Goal: Information Seeking & Learning: Learn about a topic

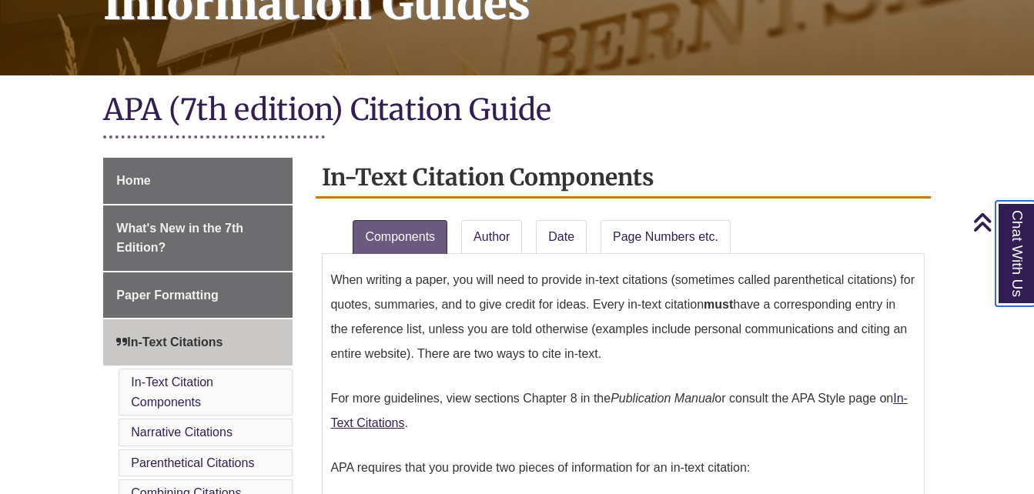
scroll to position [274, 0]
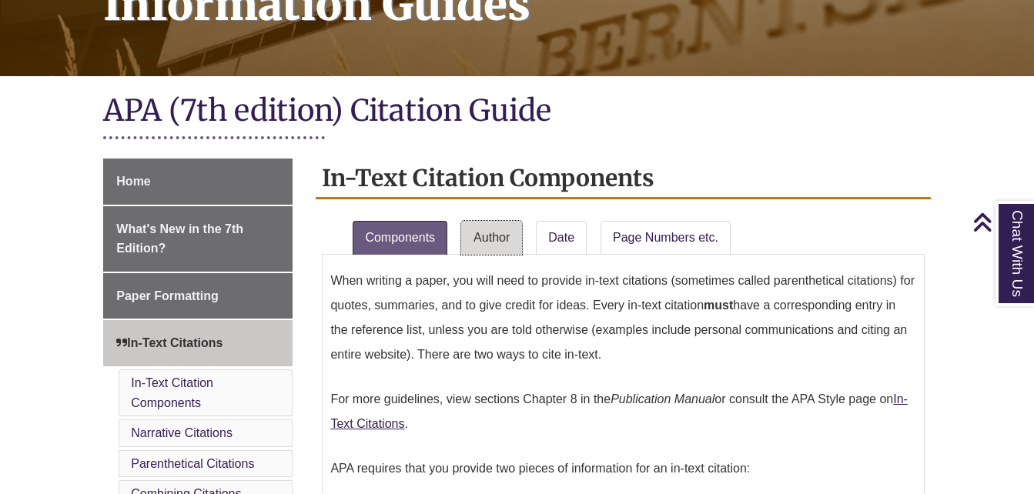
click at [499, 238] on link "Author" at bounding box center [491, 238] width 61 height 34
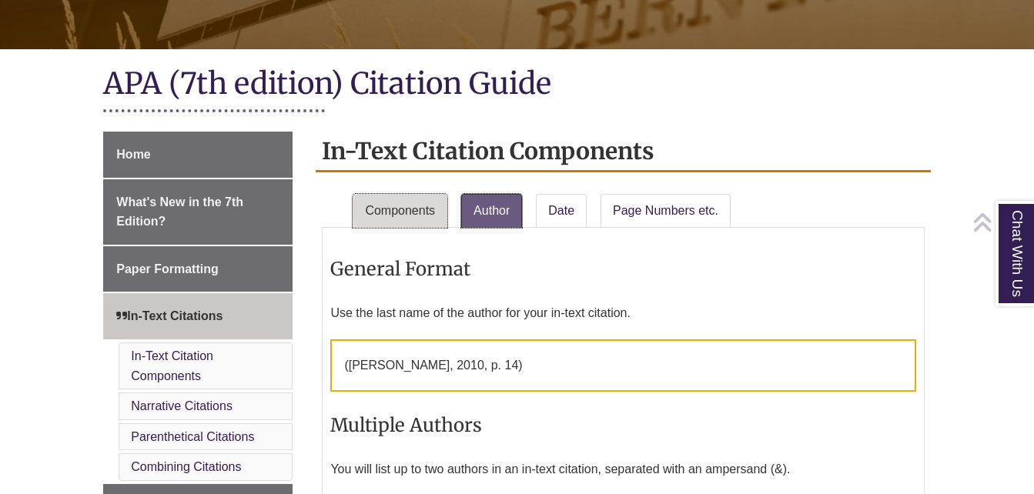
scroll to position [302, 0]
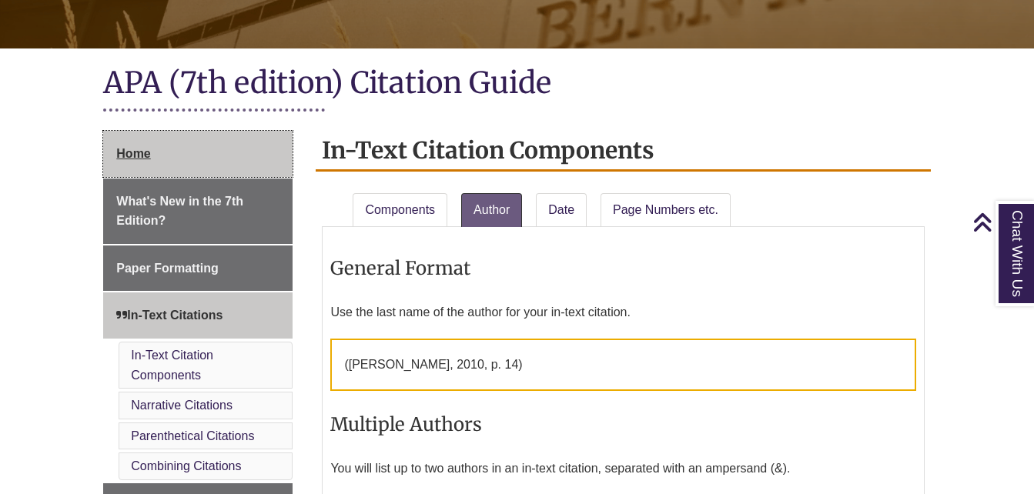
click at [167, 162] on link "Home" at bounding box center [197, 154] width 189 height 46
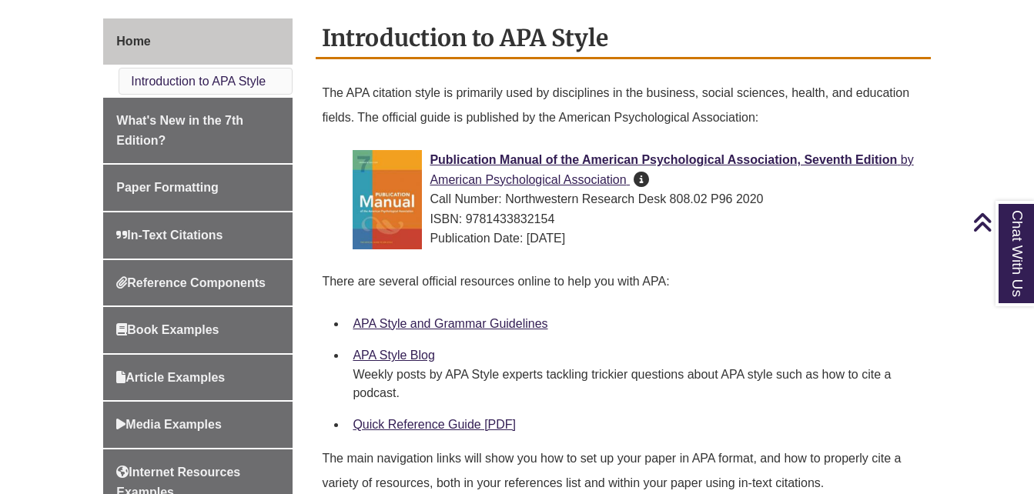
scroll to position [413, 0]
click at [447, 170] on div "Publication Manual of the American Psychological Association, Seventh Edition b…" at bounding box center [635, 200] width 565 height 99
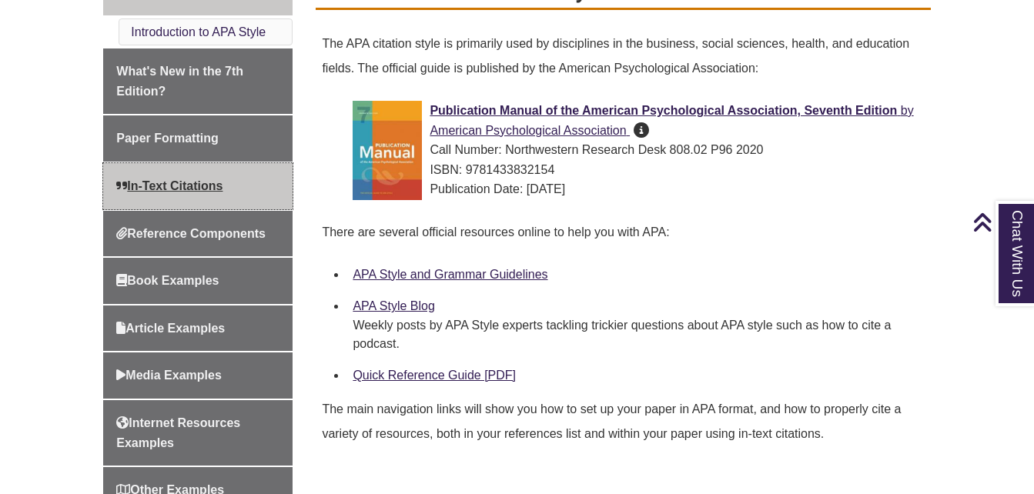
scroll to position [463, 0]
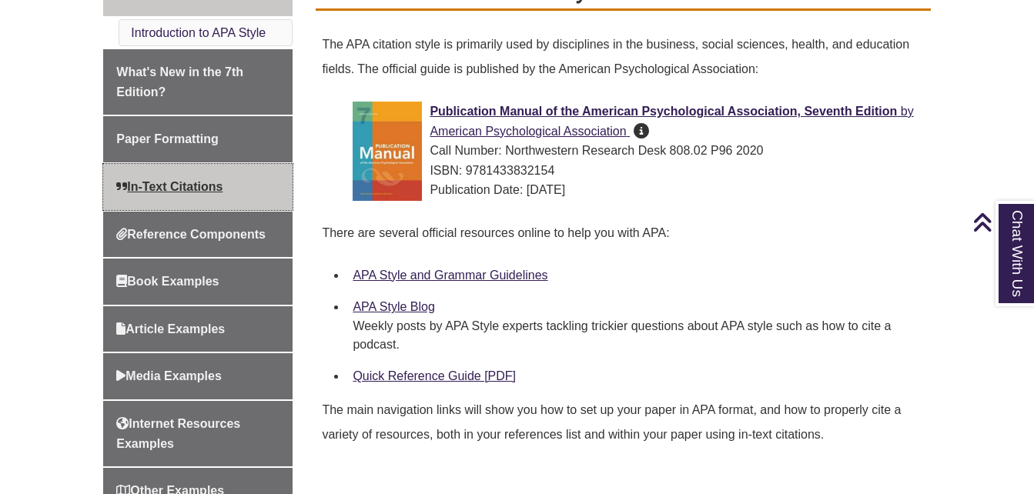
click at [205, 179] on link "In-Text Citations" at bounding box center [197, 187] width 189 height 46
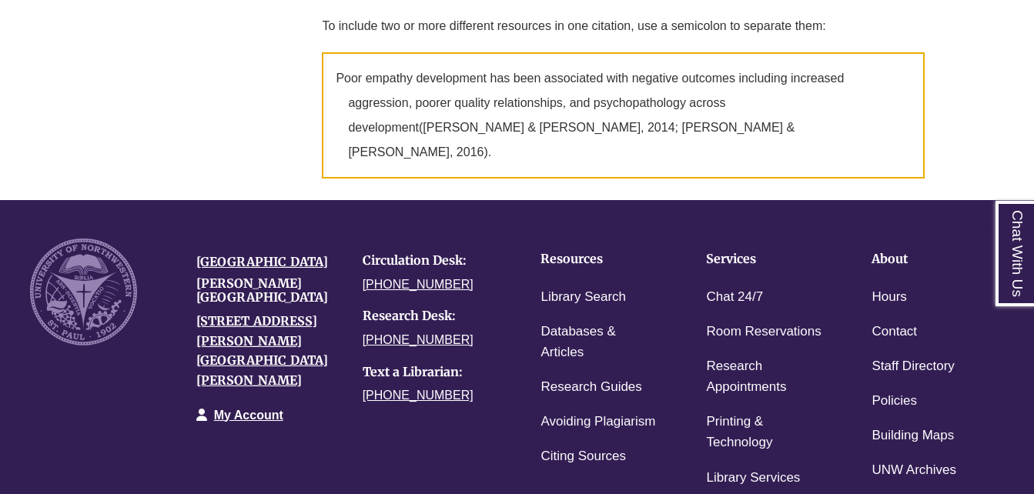
scroll to position [2356, 0]
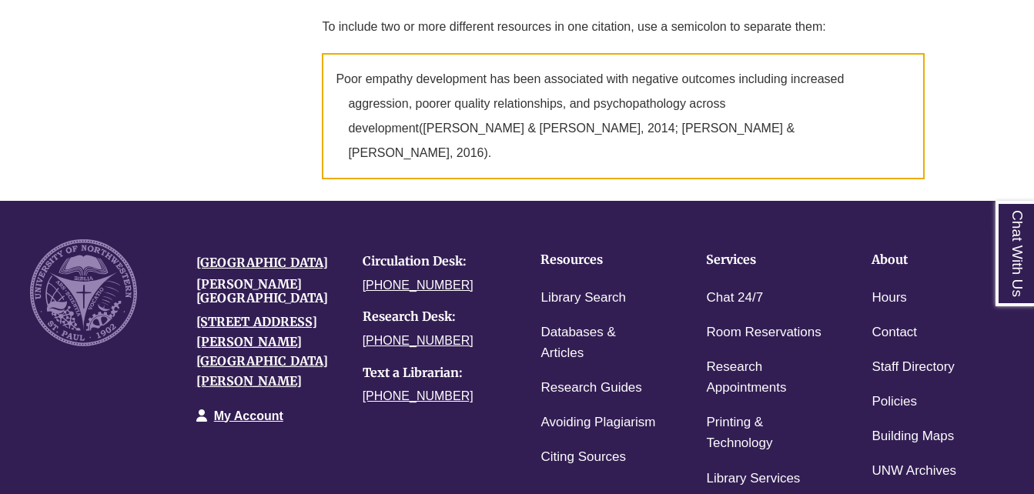
click at [297, 370] on div "University of Northwestern Berntsen Library 3003 Snelling Ave N St Paul, MN 551…" at bounding box center [516, 371] width 997 height 305
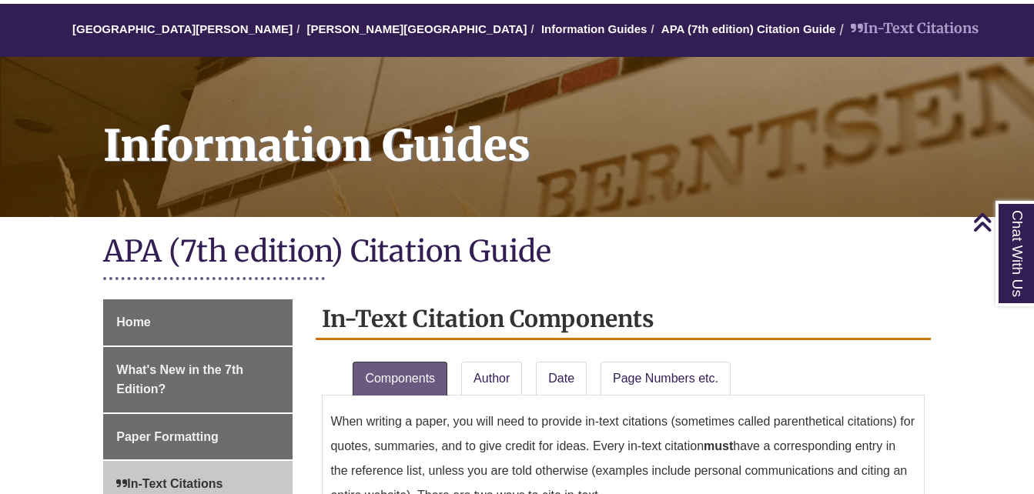
scroll to position [0, 0]
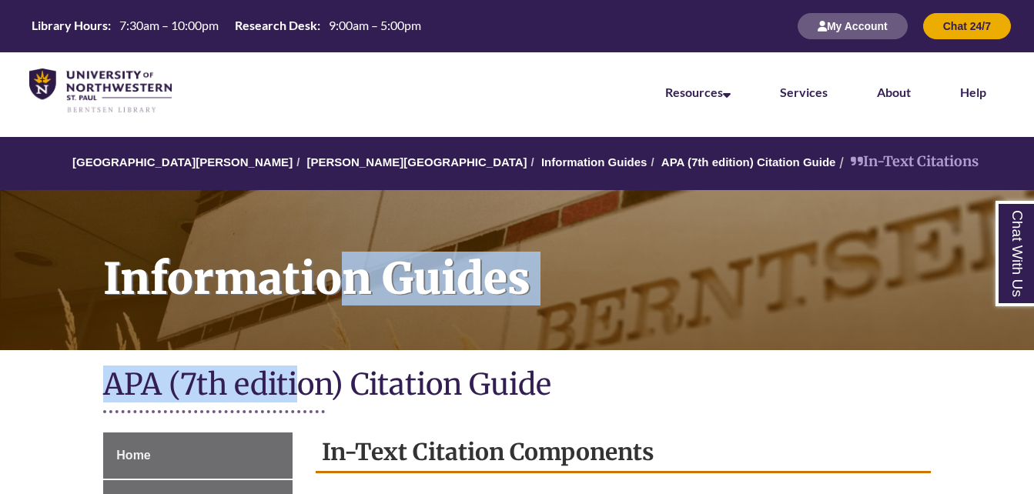
drag, startPoint x: 297, startPoint y: 370, endPoint x: 353, endPoint y: 271, distance: 114.1
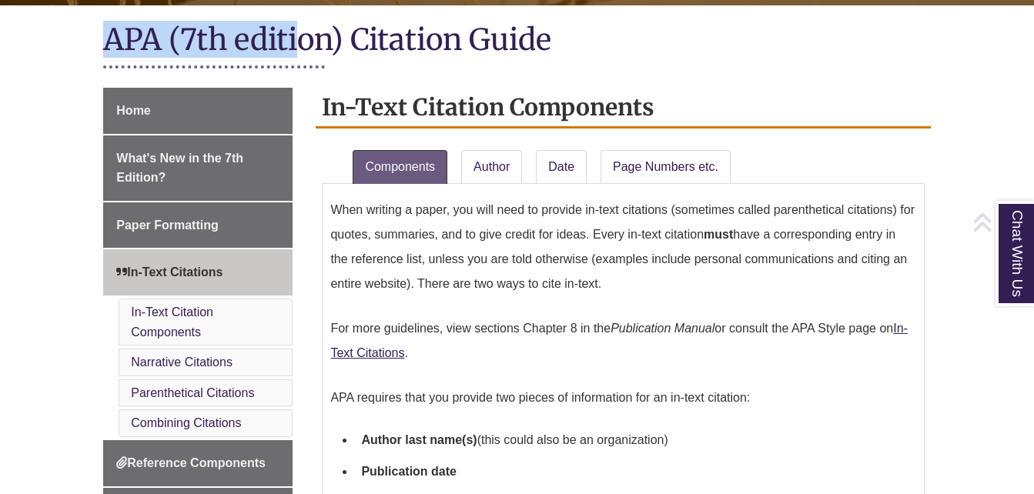
scroll to position [346, 0]
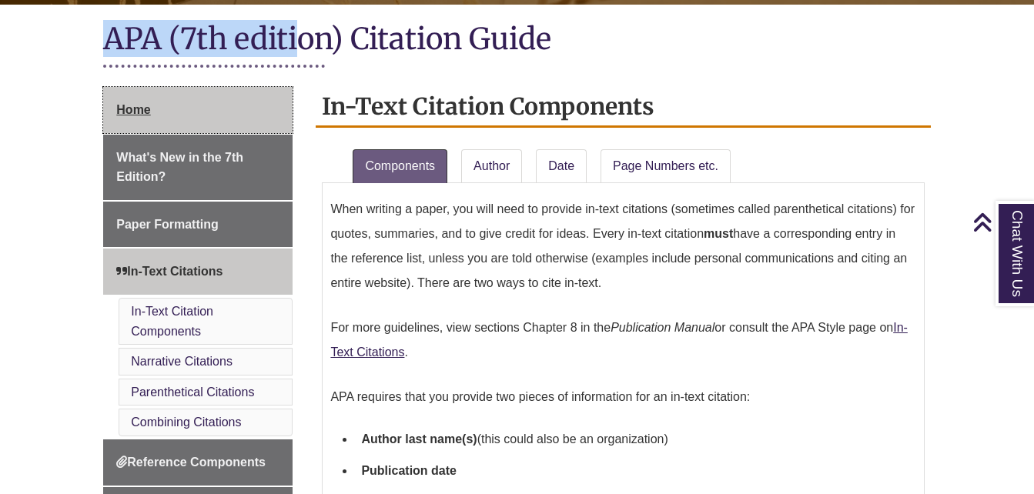
click at [258, 101] on link "Home" at bounding box center [197, 110] width 189 height 46
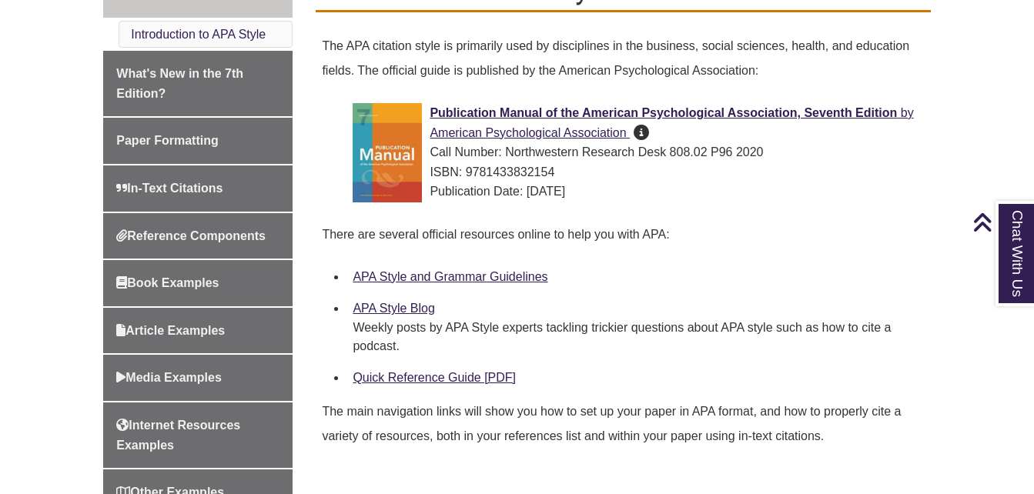
scroll to position [462, 0]
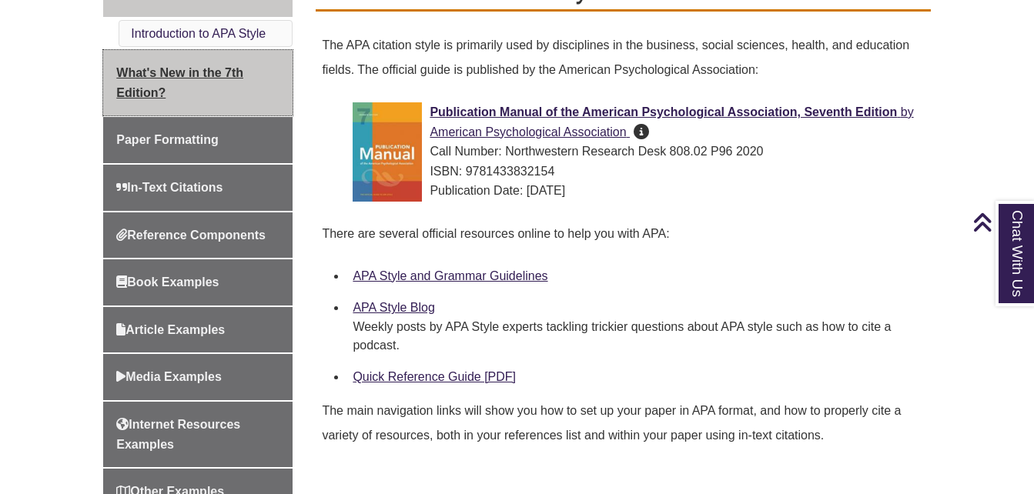
click at [249, 96] on link "What's New in the 7th Edition?" at bounding box center [197, 82] width 189 height 65
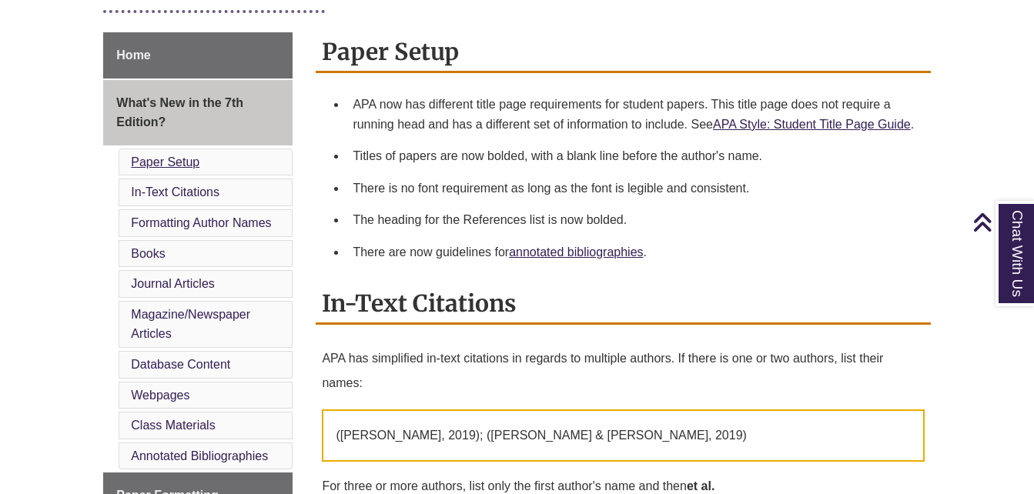
scroll to position [419, 0]
click at [170, 185] on link "In-Text Citations" at bounding box center [175, 191] width 89 height 13
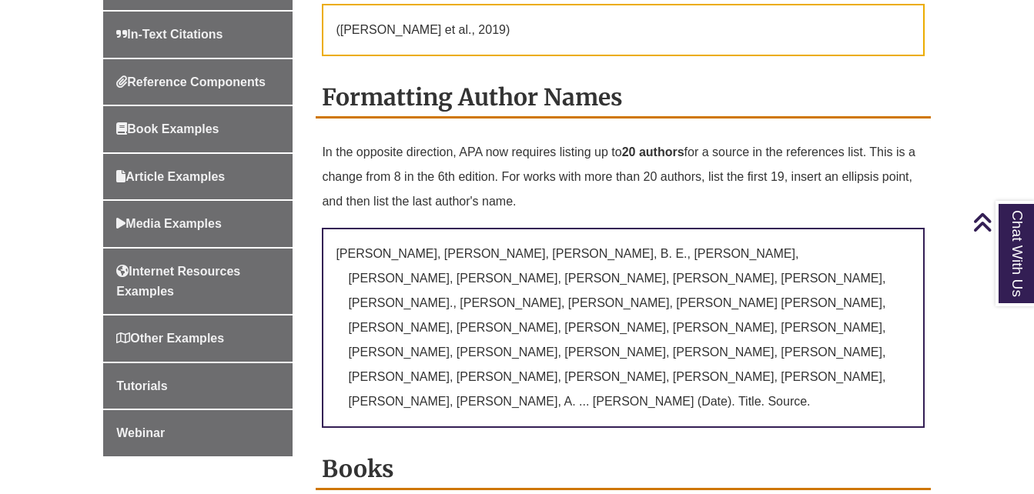
scroll to position [964, 0]
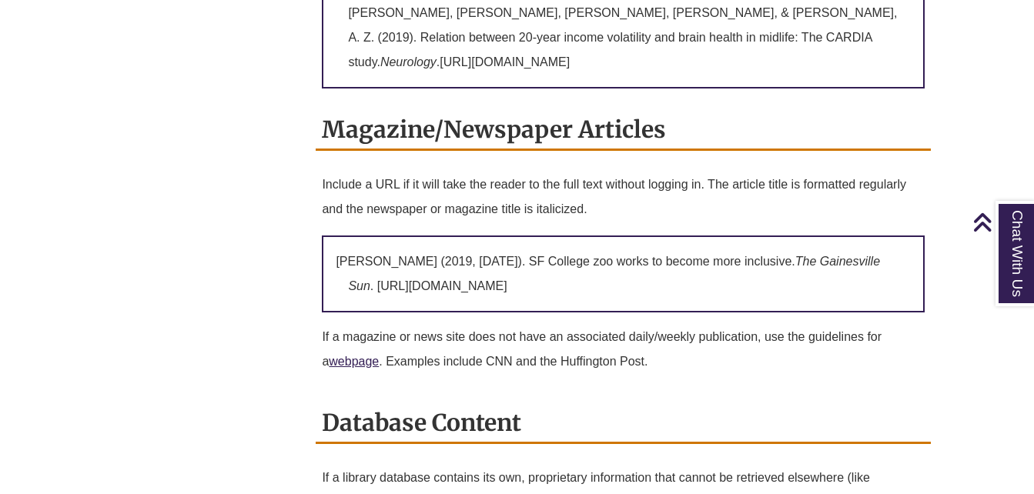
scroll to position [2661, 0]
